Goal: Navigation & Orientation: Find specific page/section

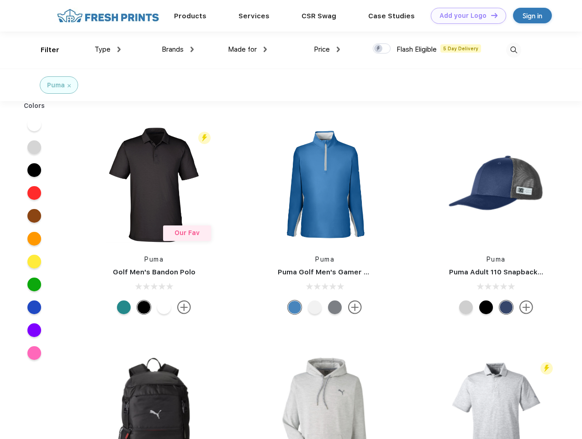
scroll to position [0, 0]
click at [465, 16] on link "Add your Logo Design Tool" at bounding box center [468, 16] width 75 height 16
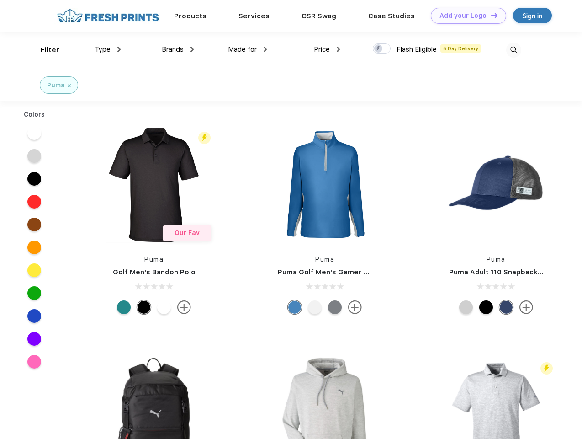
click at [0, 0] on div "Design Tool" at bounding box center [0, 0] width 0 height 0
click at [490, 15] on link "Add your Logo Design Tool" at bounding box center [468, 16] width 75 height 16
click at [44, 50] on div "Filter" at bounding box center [50, 50] width 19 height 11
click at [108, 49] on span "Type" at bounding box center [103, 49] width 16 height 8
click at [178, 49] on span "Brands" at bounding box center [173, 49] width 22 height 8
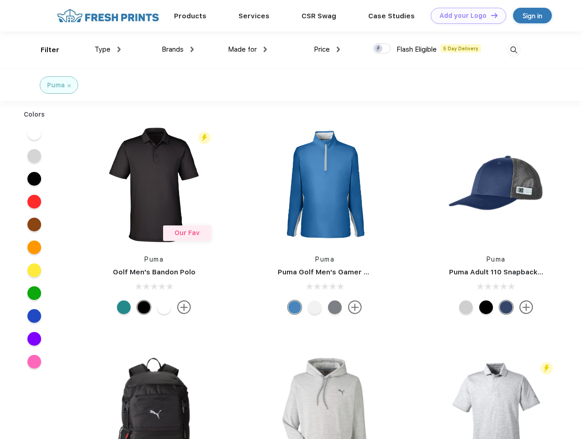
click at [248, 49] on span "Made for" at bounding box center [242, 49] width 29 height 8
click at [327, 49] on span "Price" at bounding box center [322, 49] width 16 height 8
click at [382, 49] on div at bounding box center [382, 48] width 18 height 10
click at [379, 49] on input "checkbox" at bounding box center [376, 46] width 6 height 6
click at [514, 50] on img at bounding box center [513, 50] width 15 height 15
